Goal: Answer question/provide support: Answer question/provide support

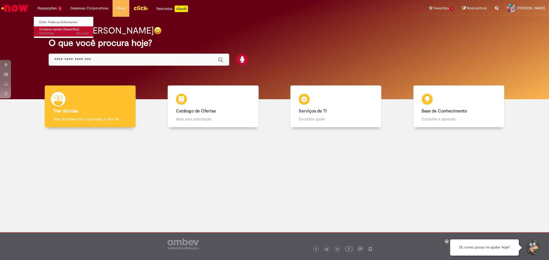
click at [47, 32] on span "22h atrás 22 horas atrás R13457562" at bounding box center [63, 33] width 49 height 4
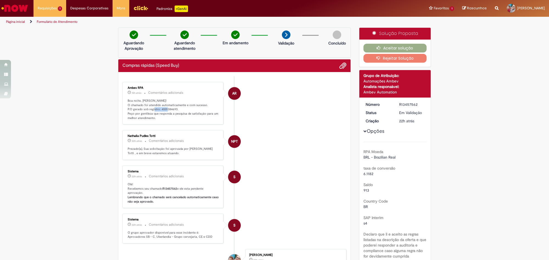
drag, startPoint x: 158, startPoint y: 110, endPoint x: 174, endPoint y: 109, distance: 16.2
click at [174, 109] on p "Boa noite, [PERSON_NAME]! O chamado foi atendido automaticamente e com sucesso.…" at bounding box center [173, 110] width 91 height 22
copy p "4501384693"
click at [187, 123] on div "Ambev RPA 15h atrás 15 horas atrás Comentários adicionais Boa noite, [PERSON_NA…" at bounding box center [173, 103] width 98 height 40
click at [321, 172] on li "S Sistema 22h atrás 22 horas atrás Comentários adicionais Olá! Recebemos seu ch…" at bounding box center [234, 186] width 224 height 43
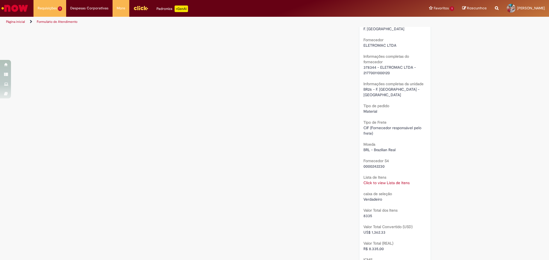
scroll to position [415, 0]
click at [393, 179] on link "Click to view Lista de Itens" at bounding box center [386, 181] width 46 height 5
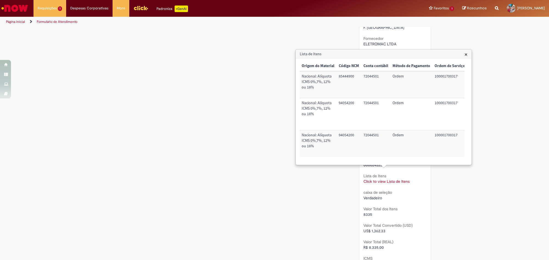
scroll to position [0, 0]
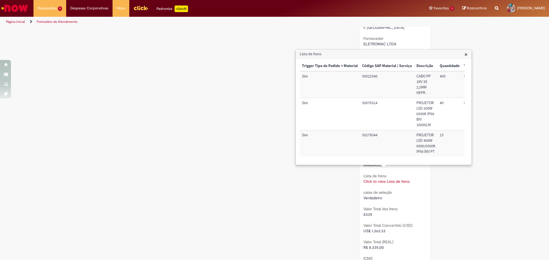
click at [465, 55] on span "×" at bounding box center [465, 53] width 3 height 7
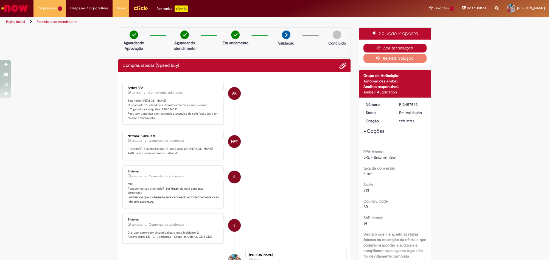
click at [404, 47] on button "Aceitar solução" at bounding box center [394, 48] width 63 height 9
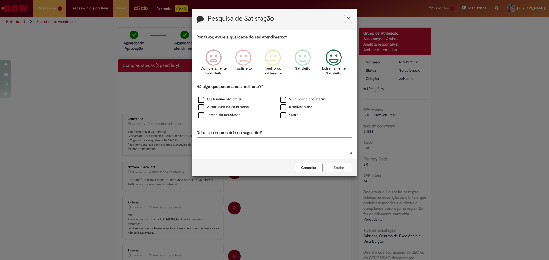
click at [339, 57] on icon "Feedback" at bounding box center [333, 57] width 21 height 16
click at [234, 117] on label "Tempo de Resolução" at bounding box center [219, 114] width 43 height 5
click at [338, 167] on button "Enviar" at bounding box center [338, 167] width 27 height 9
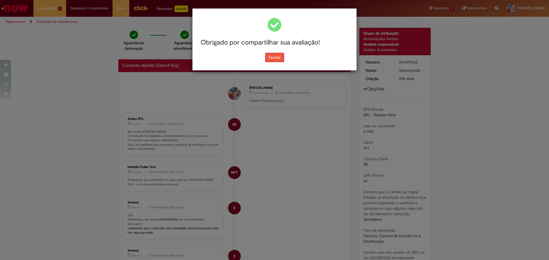
click at [268, 60] on button "Fechar" at bounding box center [274, 57] width 19 height 9
